Goal: Task Accomplishment & Management: Complete application form

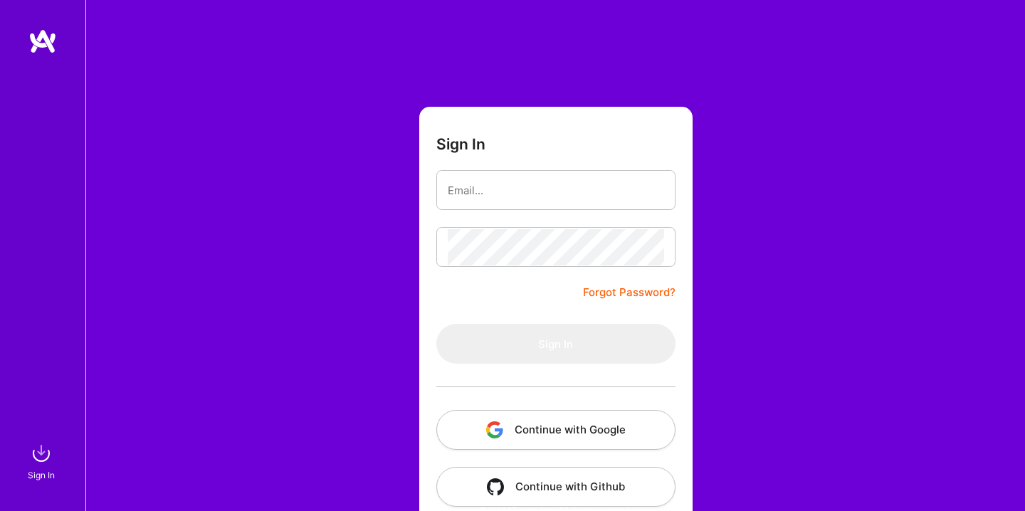
click at [607, 429] on button "Continue with Google" at bounding box center [555, 430] width 239 height 40
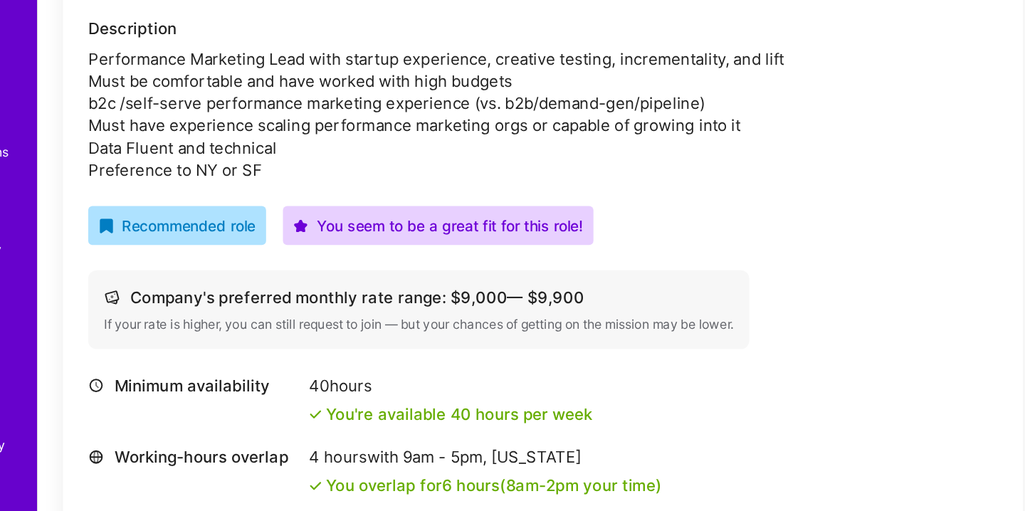
scroll to position [290, 0]
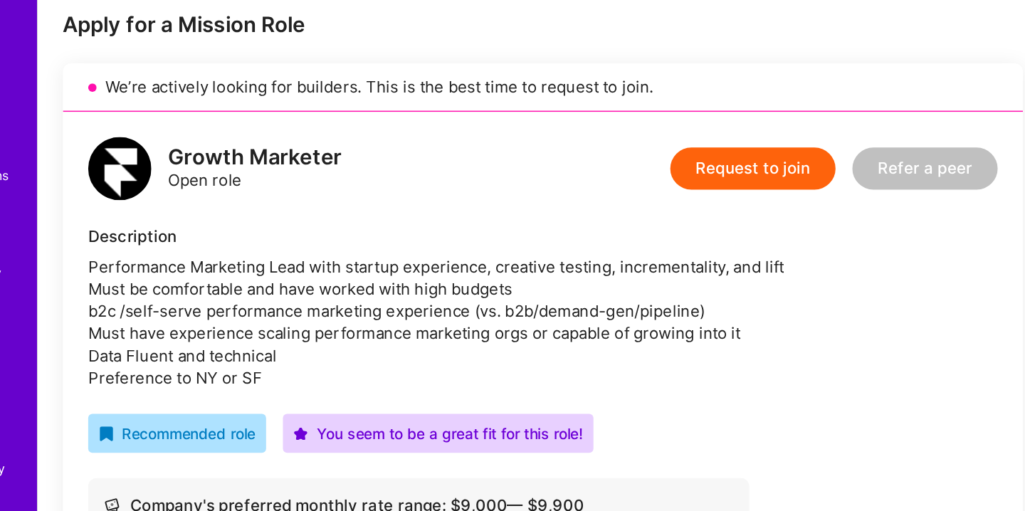
click at [543, 112] on button "Request to join" at bounding box center [570, 114] width 112 height 28
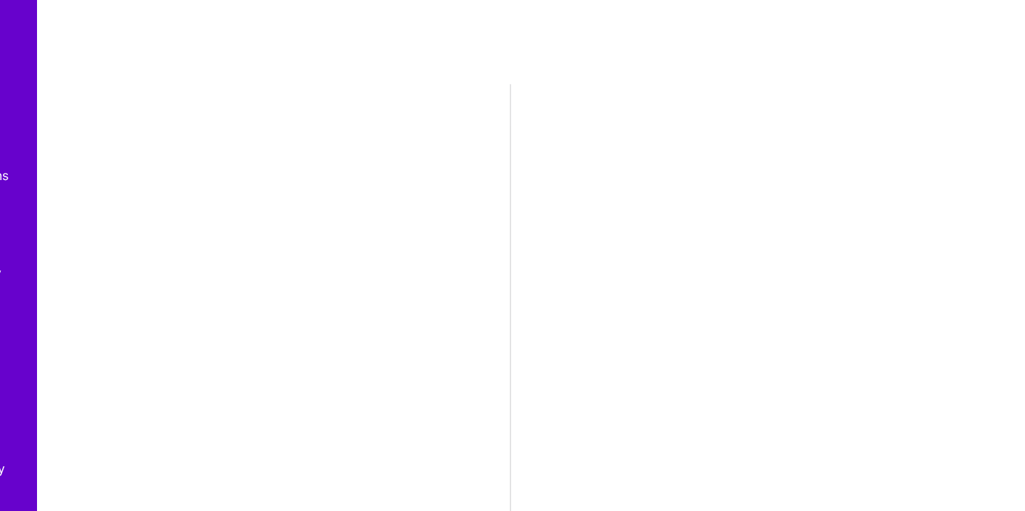
select select "US"
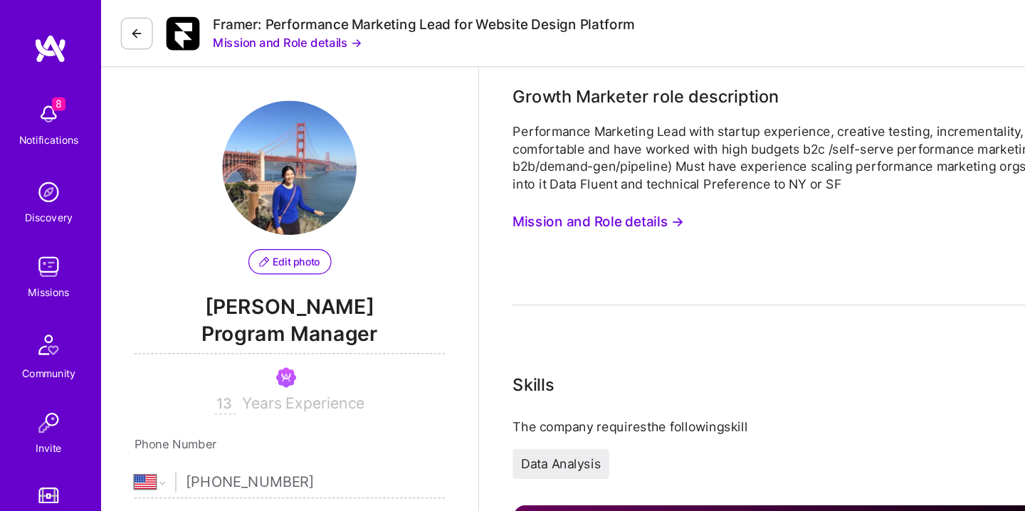
click at [478, 192] on button "Mission and Role details →" at bounding box center [507, 188] width 145 height 26
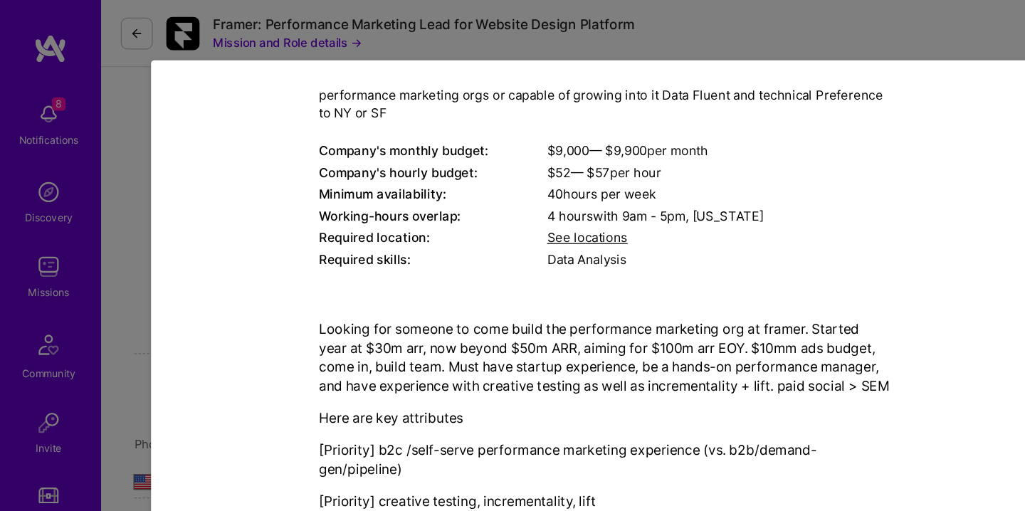
scroll to position [83, 0]
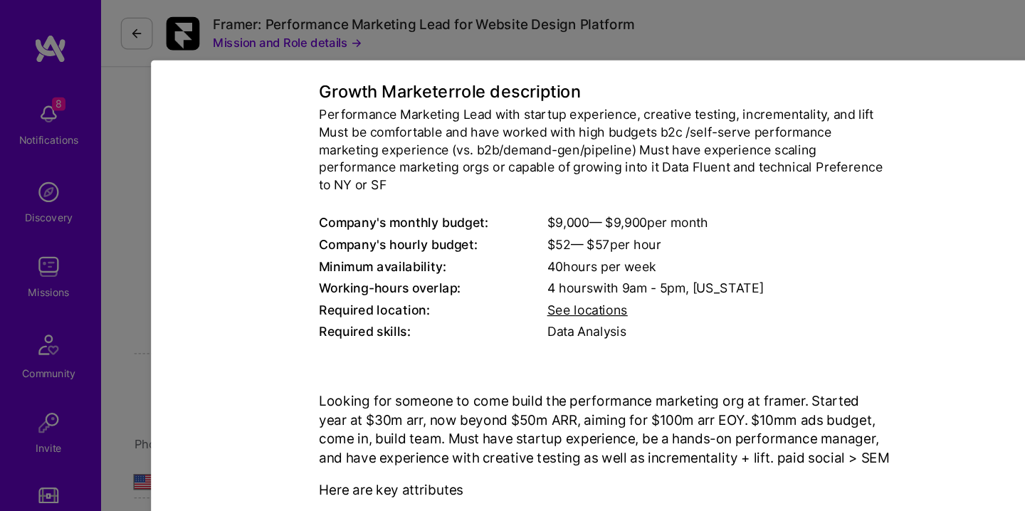
click at [379, 39] on div "Mission Description and Role Details Growth Marketer role description Performan…" at bounding box center [512, 255] width 1025 height 511
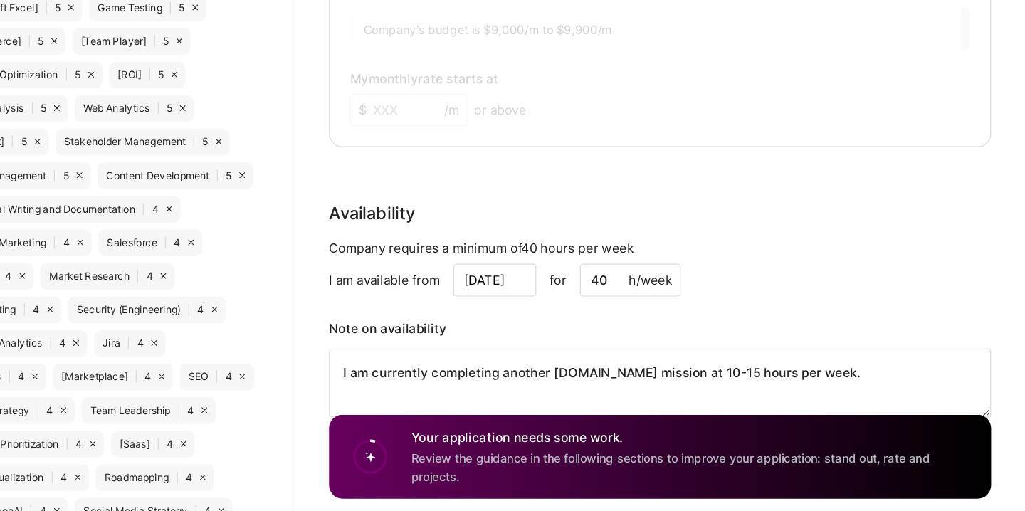
scroll to position [896, 0]
